Goal: Information Seeking & Learning: Learn about a topic

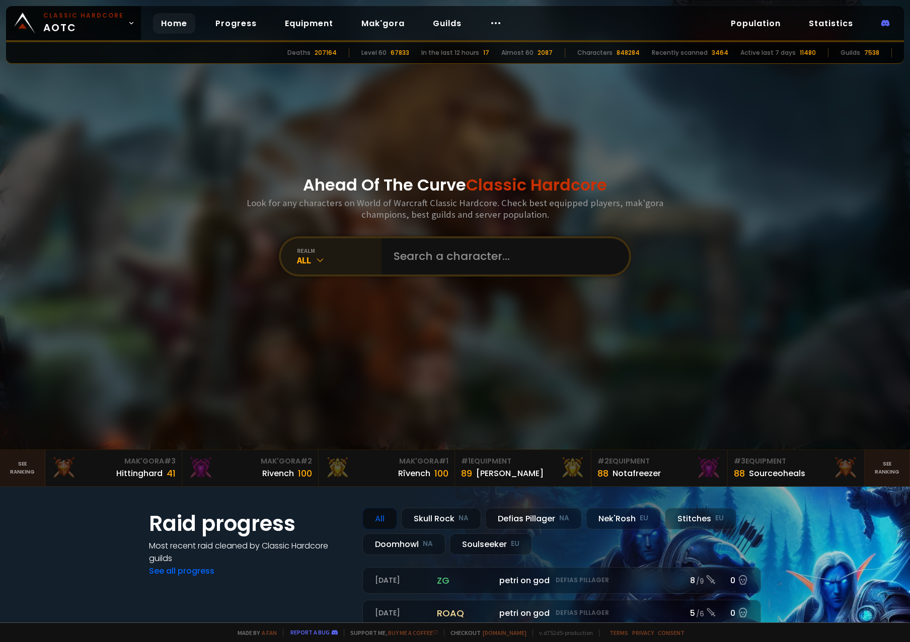
click at [315, 255] on div "All" at bounding box center [339, 261] width 85 height 12
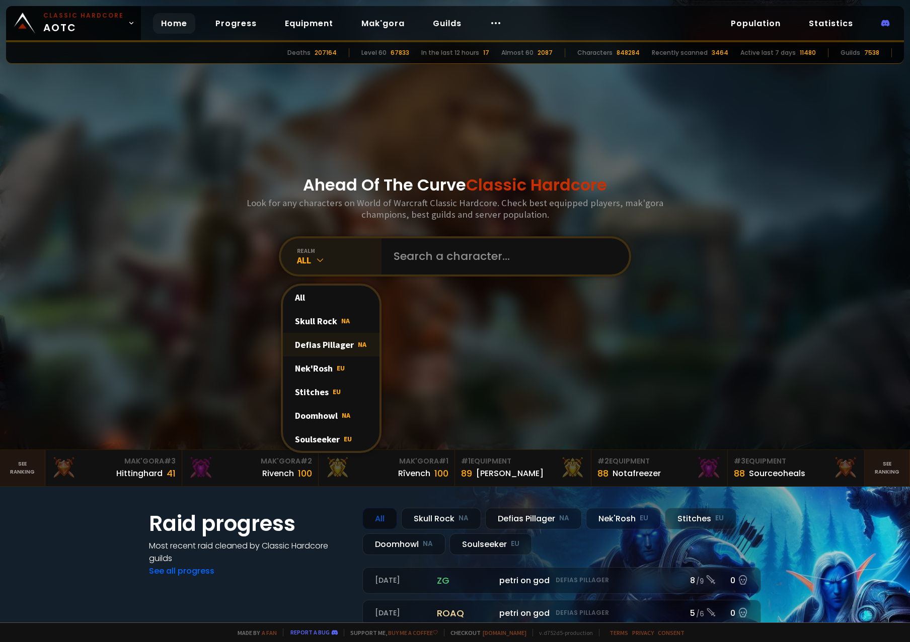
click at [309, 341] on div "Defias Pillager NA" at bounding box center [331, 345] width 97 height 24
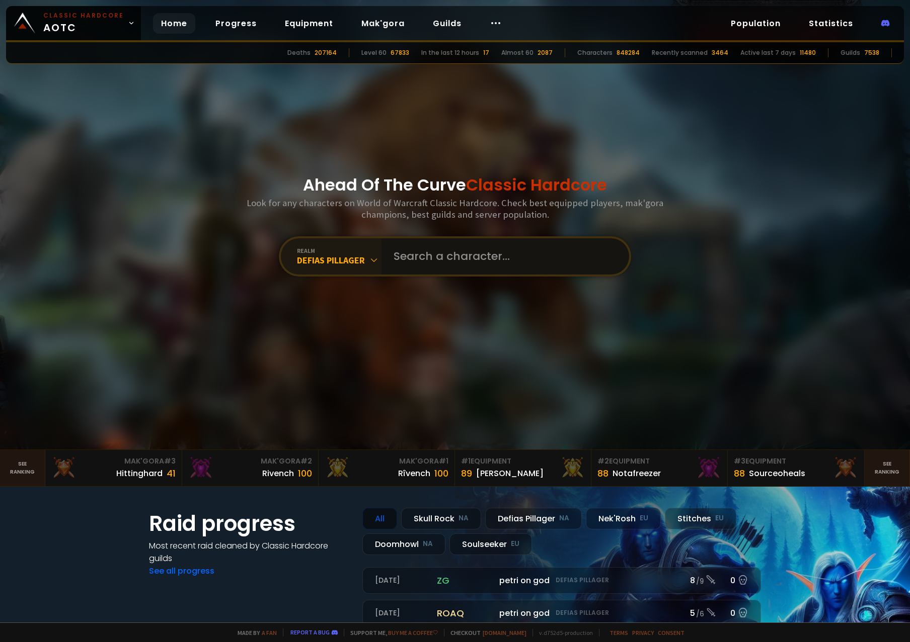
click at [438, 253] on input "text" at bounding box center [501, 256] width 229 height 36
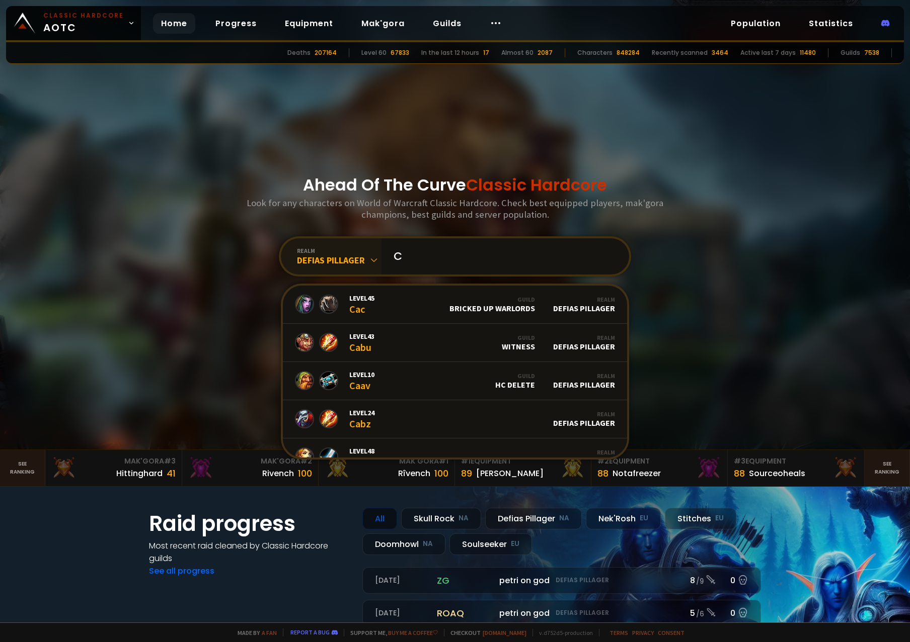
click at [441, 259] on input "C" at bounding box center [501, 256] width 229 height 36
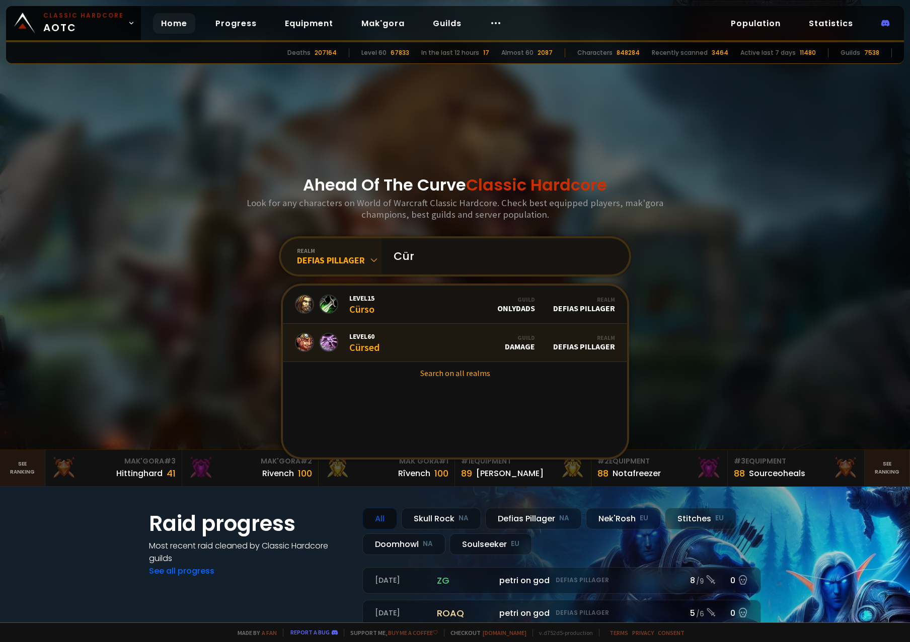
type input "Cür"
click at [356, 348] on div "Level 60 Cürsed" at bounding box center [364, 343] width 30 height 22
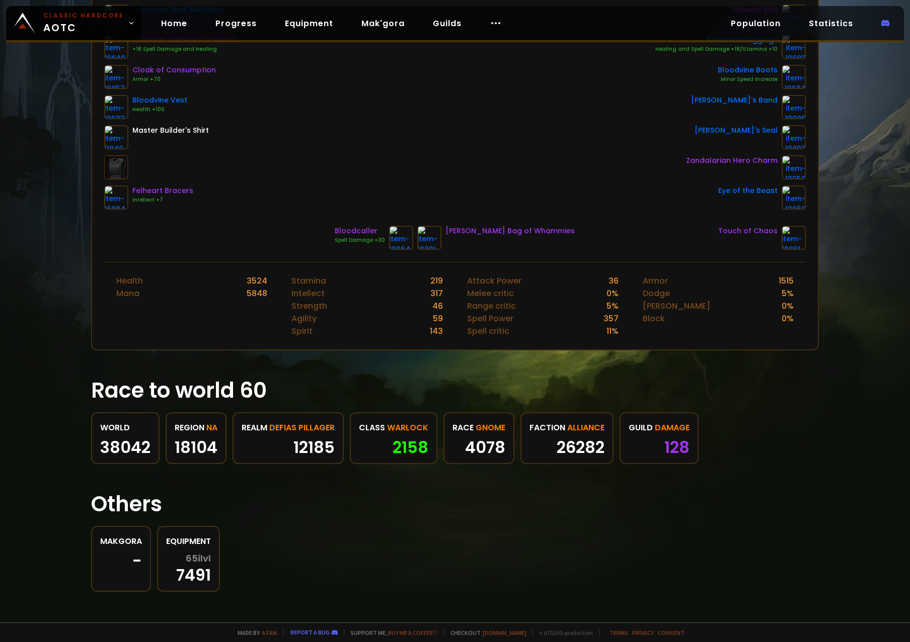
scroll to position [219, 0]
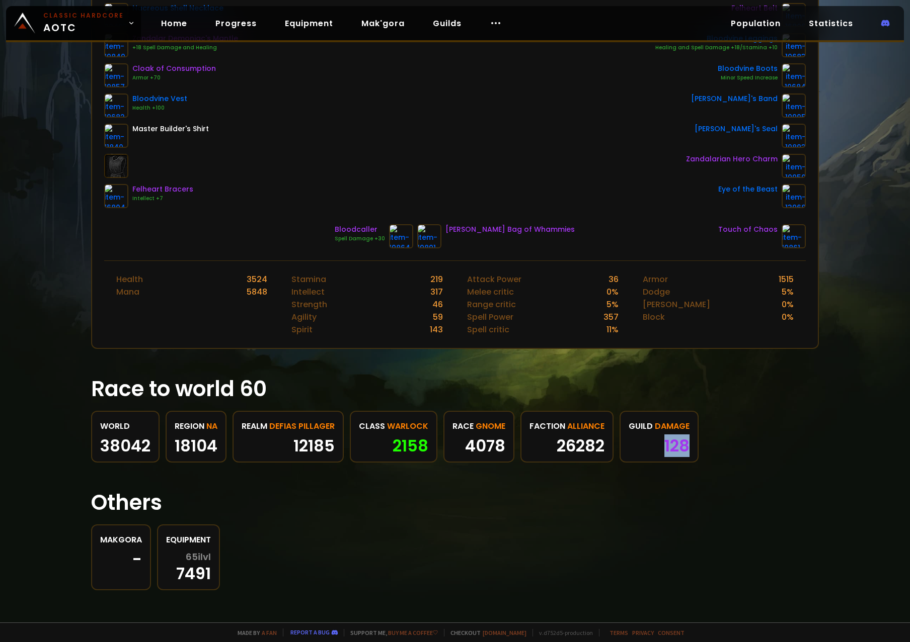
drag, startPoint x: 664, startPoint y: 448, endPoint x: 694, endPoint y: 449, distance: 30.7
click at [694, 449] on div "guild Damage 128" at bounding box center [658, 437] width 79 height 52
drag, startPoint x: 694, startPoint y: 449, endPoint x: 574, endPoint y: 524, distance: 141.7
click at [593, 523] on section "Others Makgora - Equipment 65 ilvl 7491" at bounding box center [454, 533] width 727 height 116
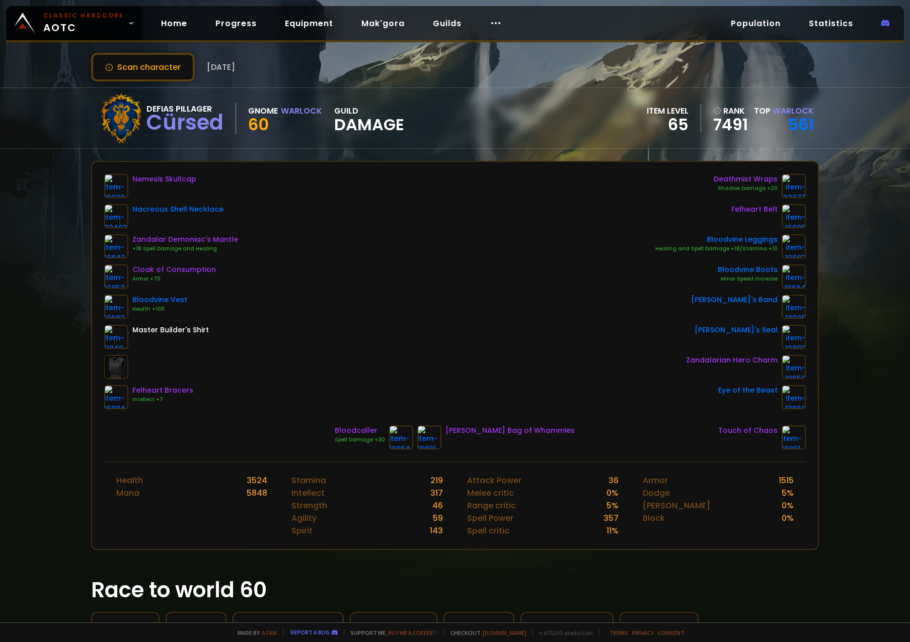
scroll to position [0, 0]
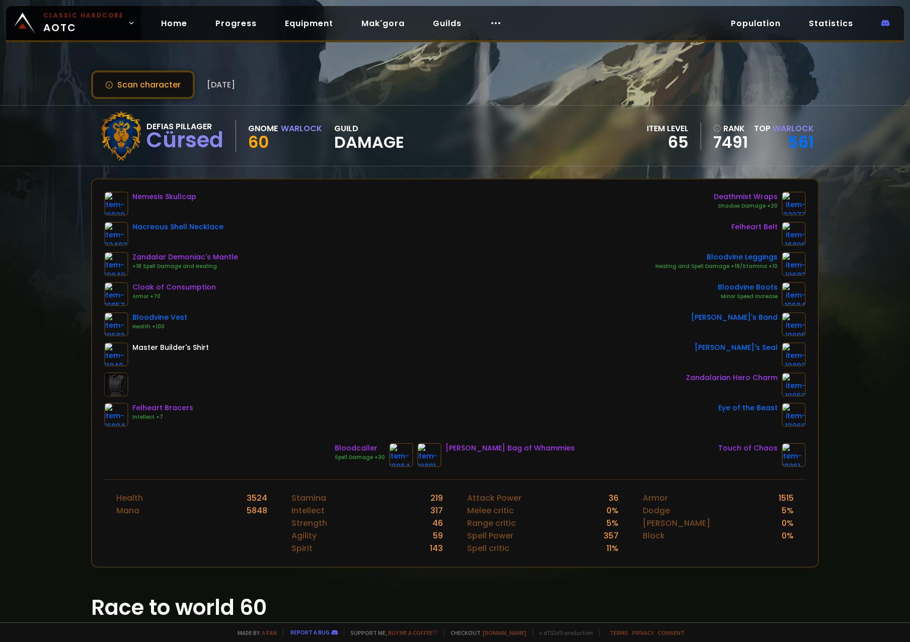
click at [505, 90] on div "Scan character 8 days ago" at bounding box center [454, 84] width 727 height 29
click at [334, 82] on div "Scan character 8 days ago" at bounding box center [454, 84] width 727 height 29
click at [481, 23] on div at bounding box center [495, 23] width 28 height 21
click at [748, 24] on link "Population" at bounding box center [755, 23] width 66 height 21
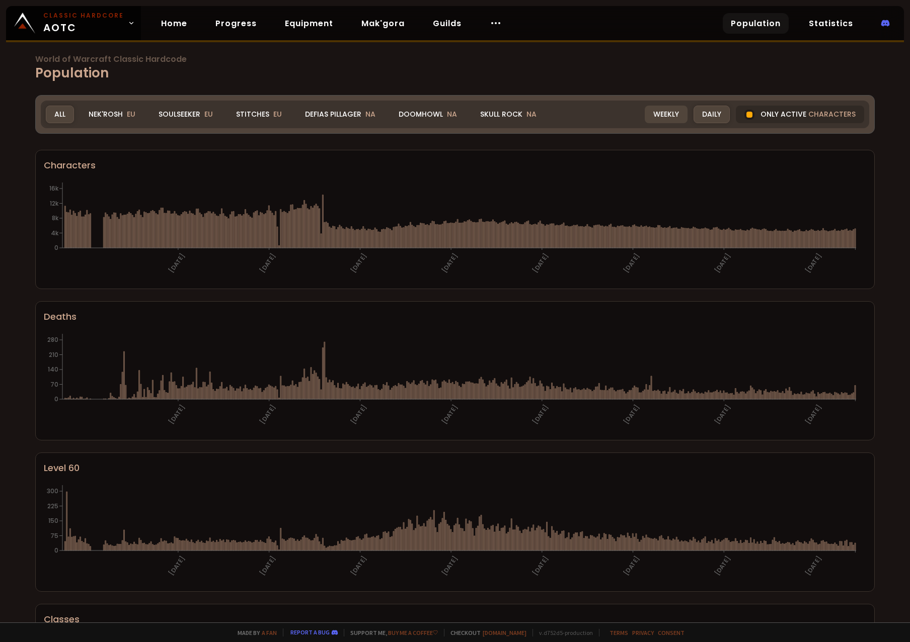
click at [660, 117] on div "Weekly" at bounding box center [665, 115] width 43 height 18
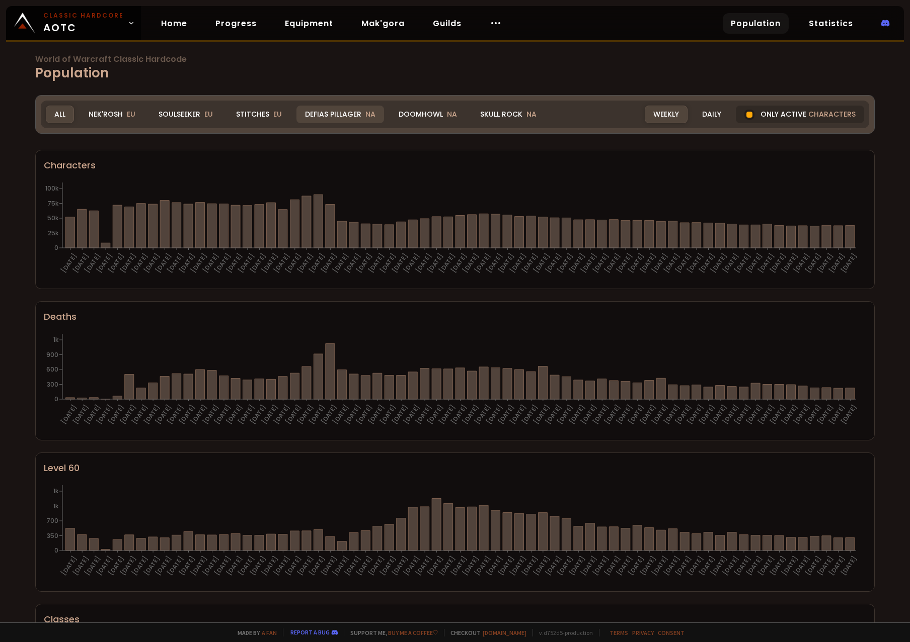
click at [332, 110] on div "Defias Pillager NA" at bounding box center [340, 115] width 88 height 18
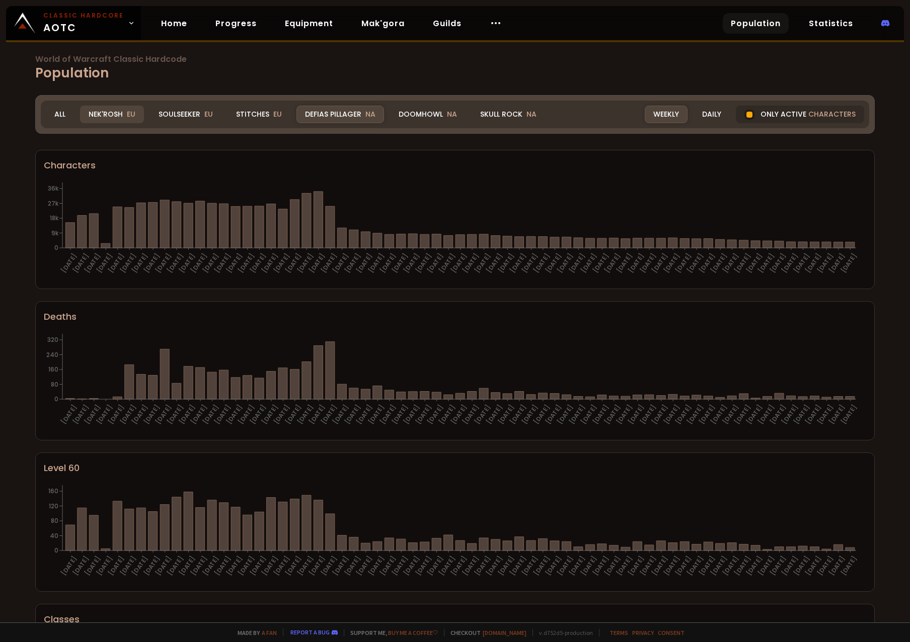
click at [97, 115] on div "Nek'Rosh EU" at bounding box center [112, 115] width 64 height 18
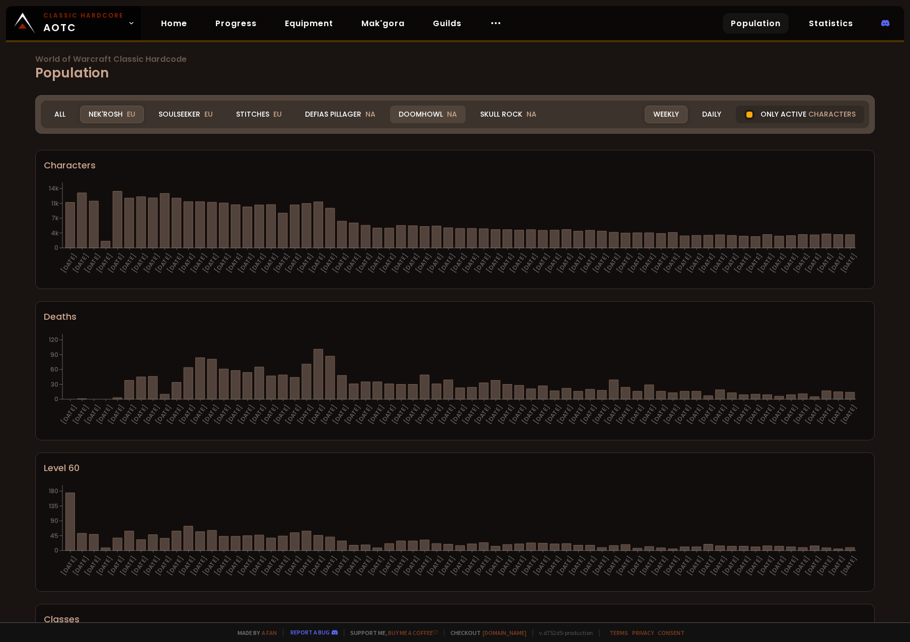
click at [424, 116] on div "Doomhowl NA" at bounding box center [427, 115] width 75 height 18
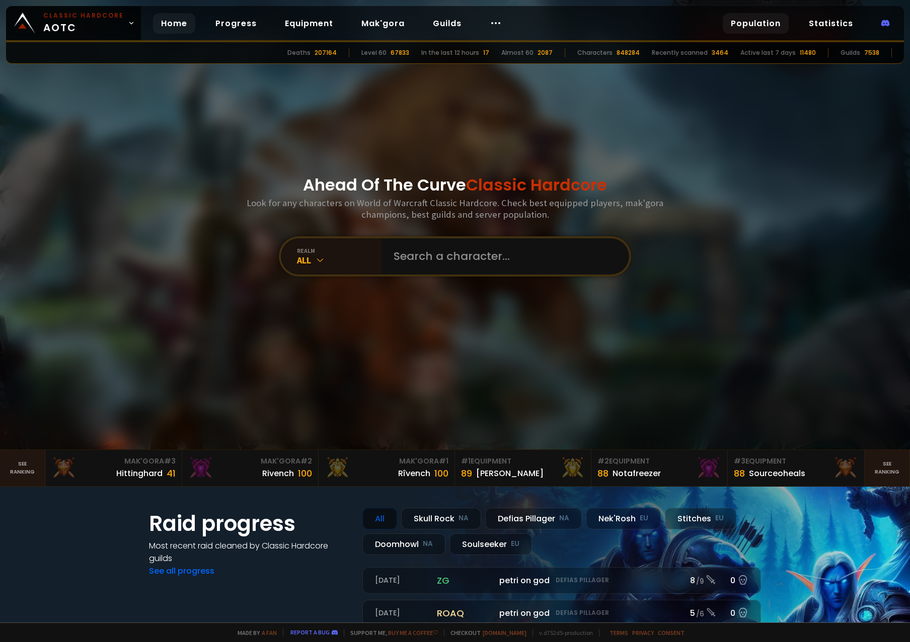
click at [775, 21] on link "Population" at bounding box center [755, 23] width 66 height 21
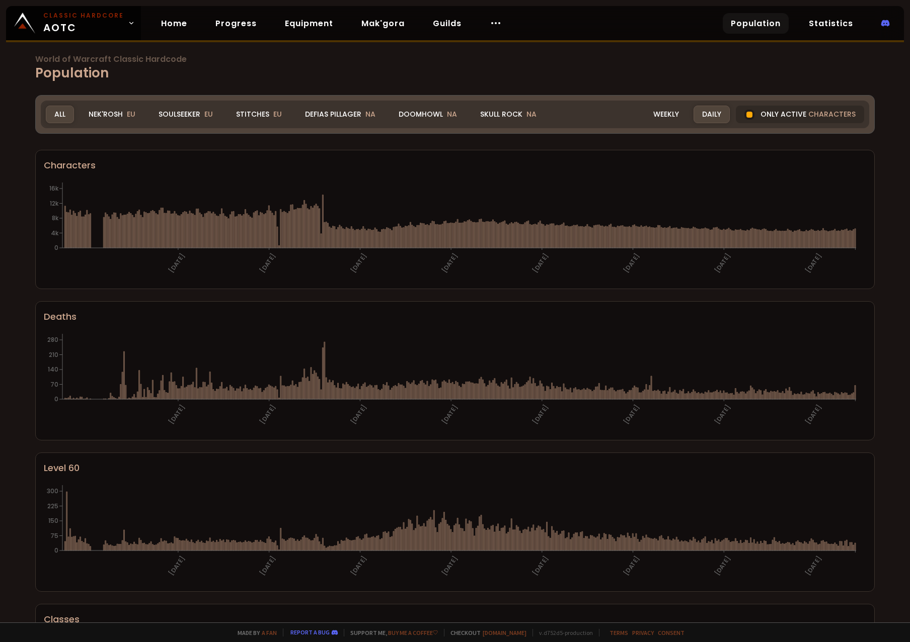
click at [55, 118] on div "All" at bounding box center [60, 115] width 28 height 18
click at [497, 113] on div "Skull Rock NA" at bounding box center [507, 115] width 73 height 18
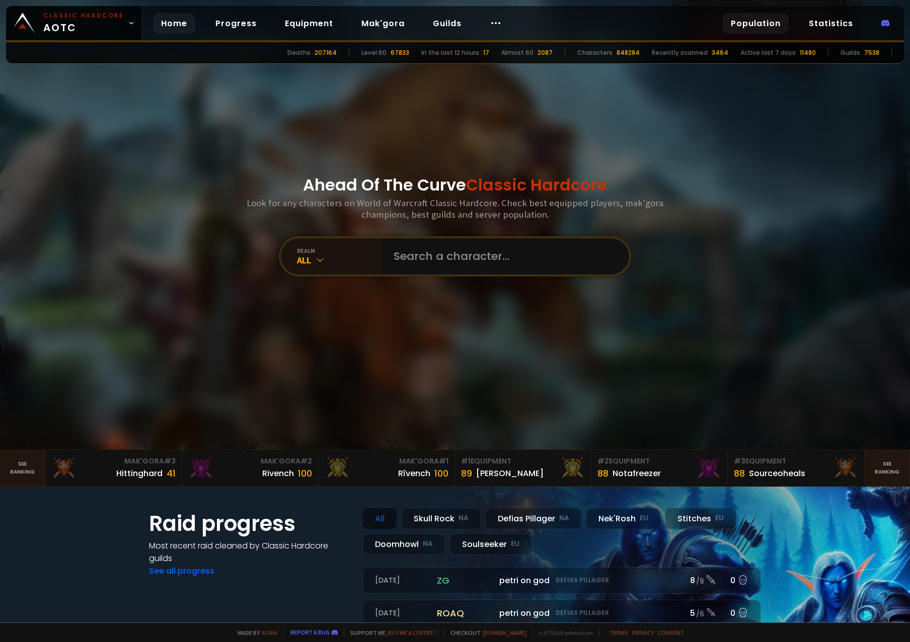
drag, startPoint x: 755, startPoint y: 23, endPoint x: 743, endPoint y: 31, distance: 14.2
click at [755, 23] on link "Population" at bounding box center [755, 23] width 66 height 21
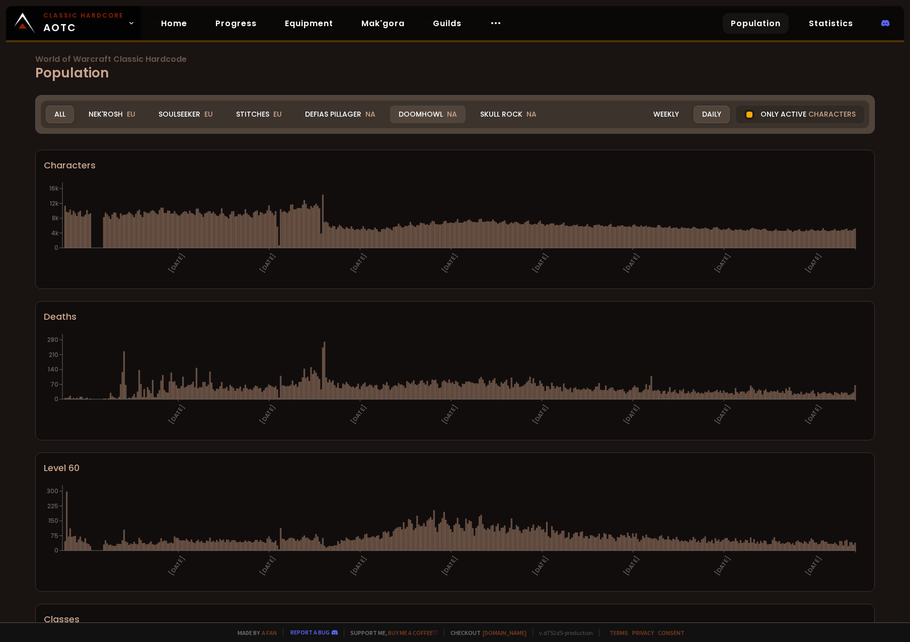
click at [427, 108] on div "Doomhowl NA" at bounding box center [427, 115] width 75 height 18
